Goal: Navigation & Orientation: Find specific page/section

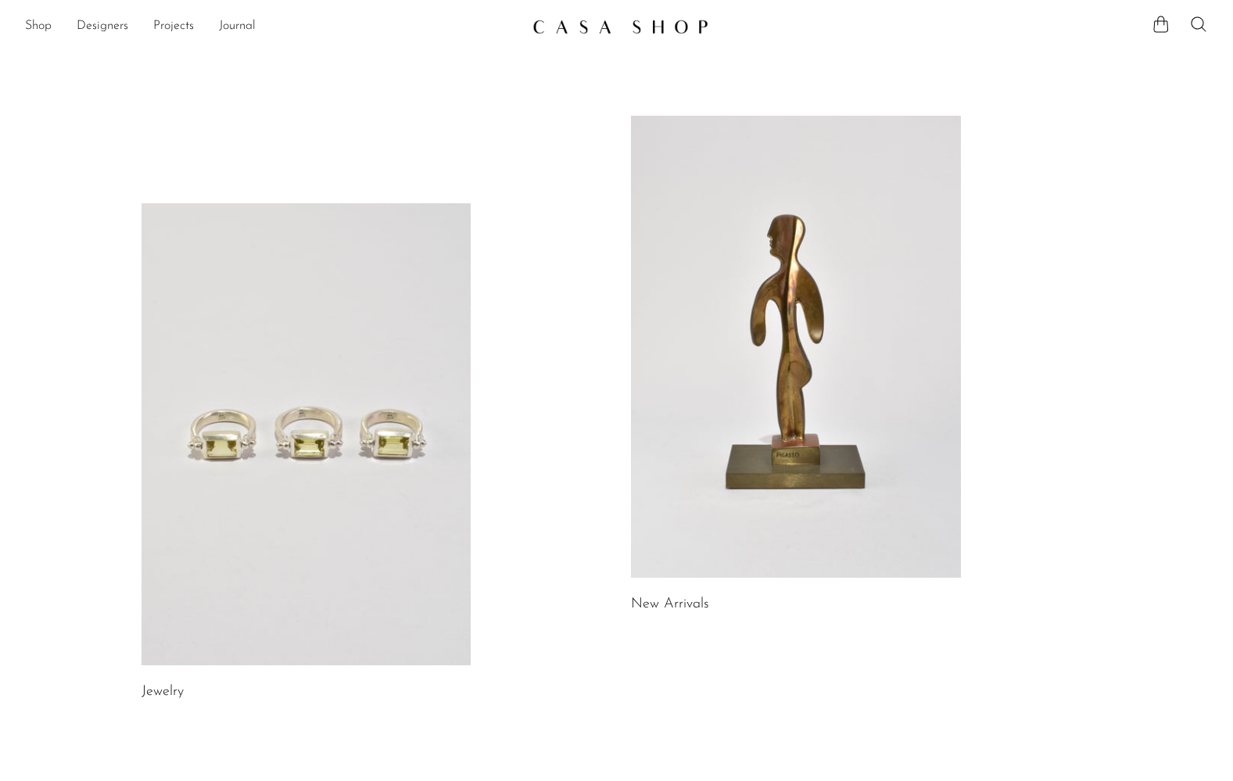
click at [298, 538] on link at bounding box center [307, 434] width 330 height 462
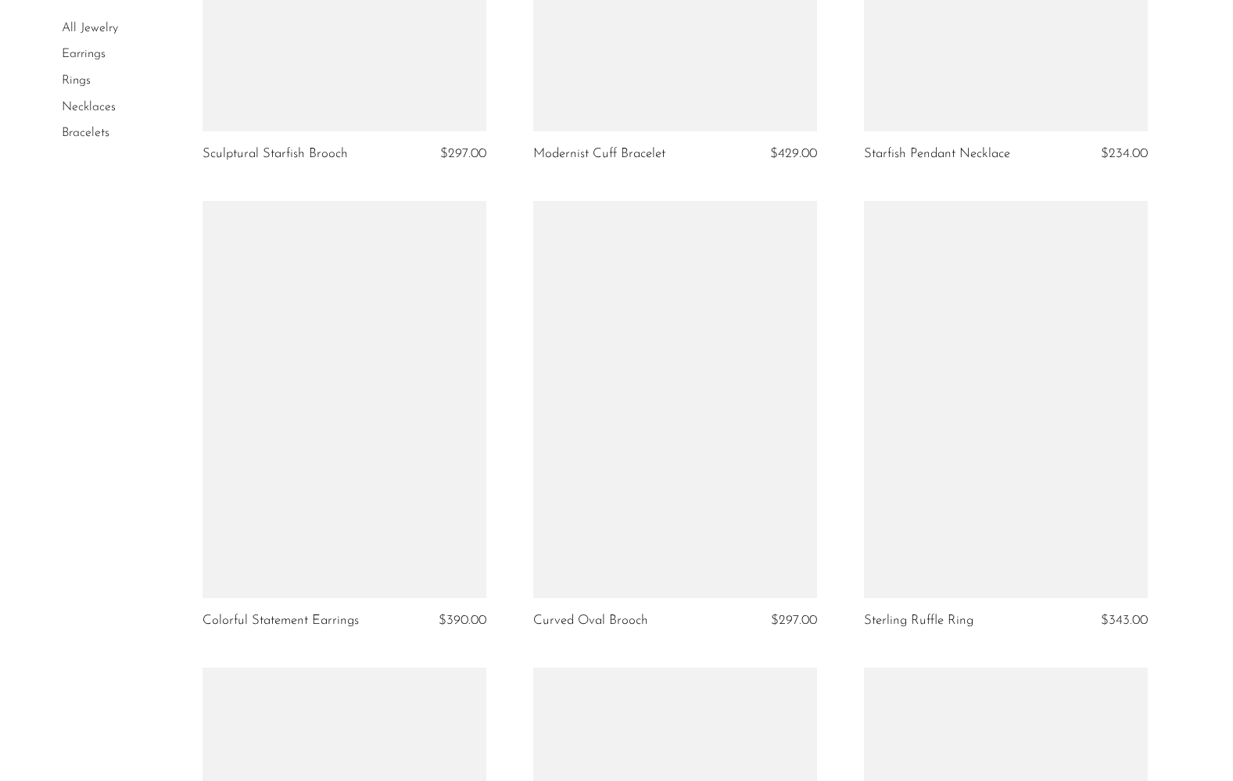
scroll to position [2111, 0]
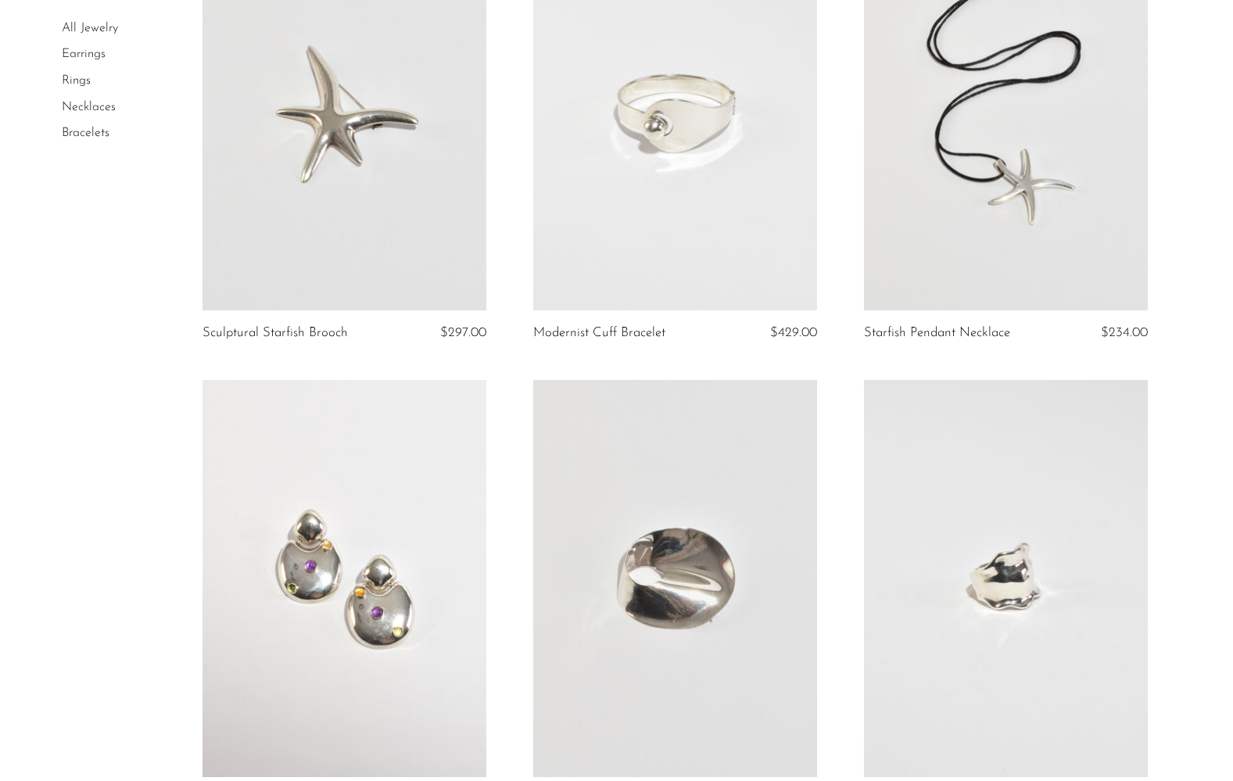
click at [106, 28] on link "All Jewelry" at bounding box center [90, 28] width 56 height 13
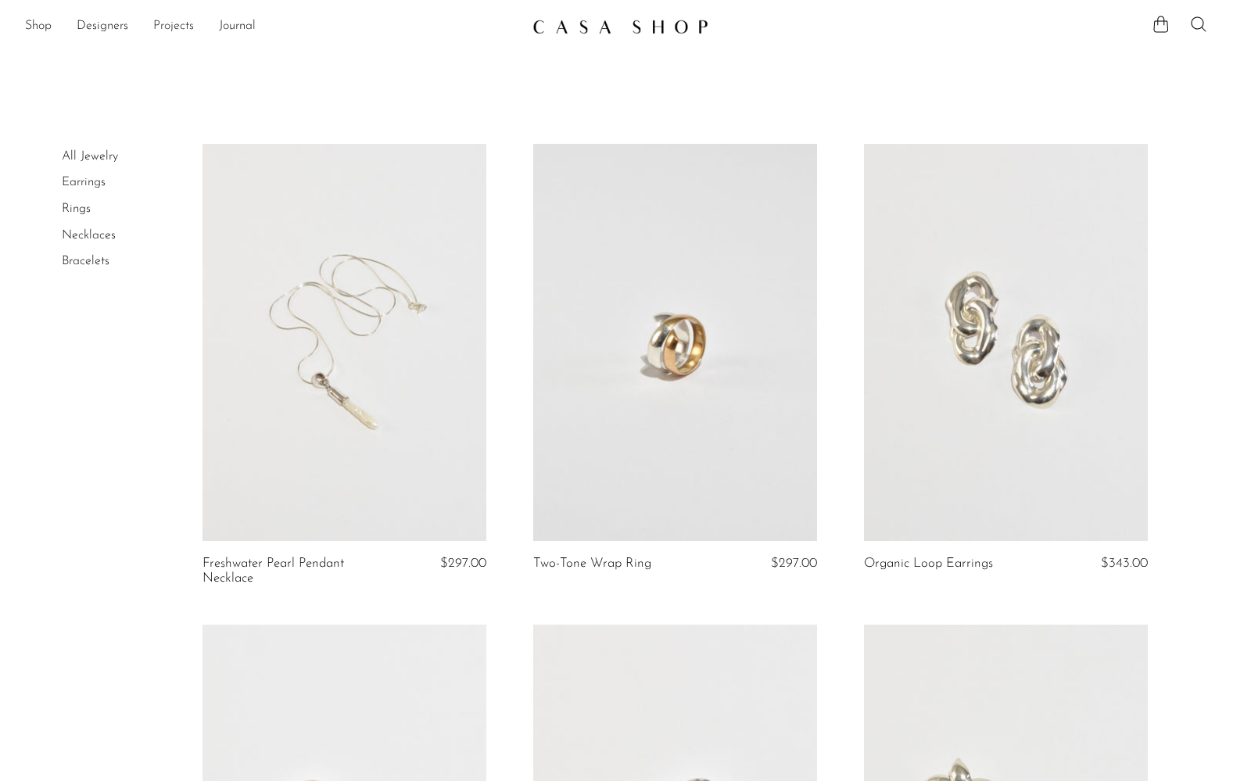
click at [174, 23] on link "Projects" at bounding box center [173, 26] width 41 height 20
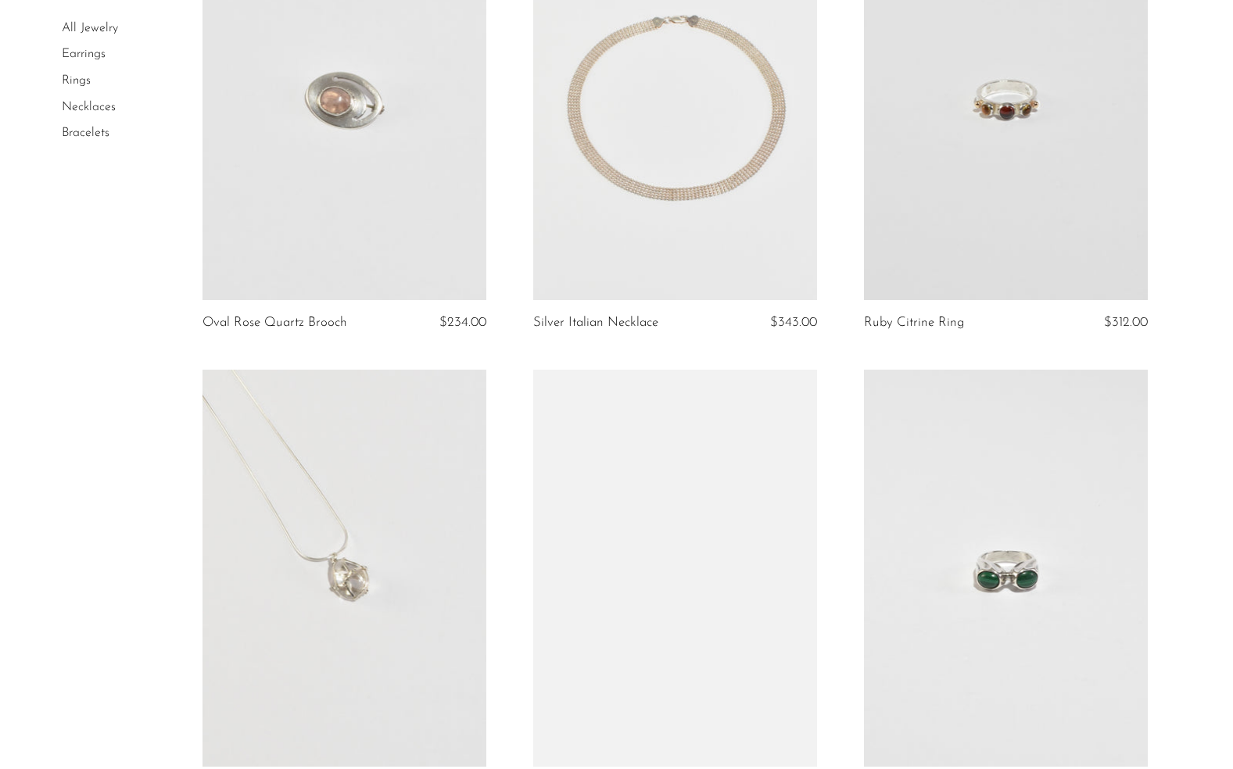
scroll to position [4770, 0]
